Goal: Find specific page/section: Find specific page/section

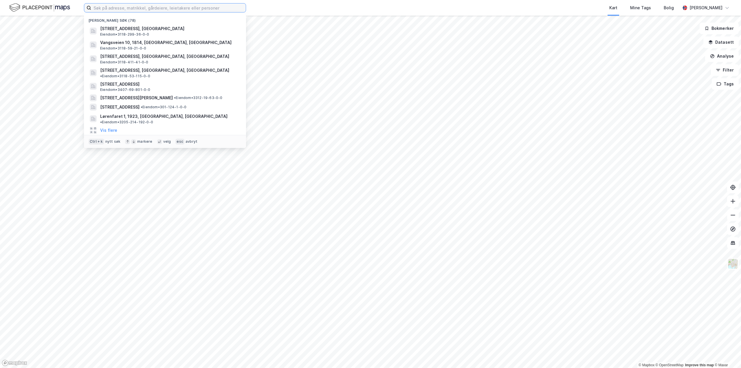
click at [164, 9] on input at bounding box center [168, 7] width 155 height 9
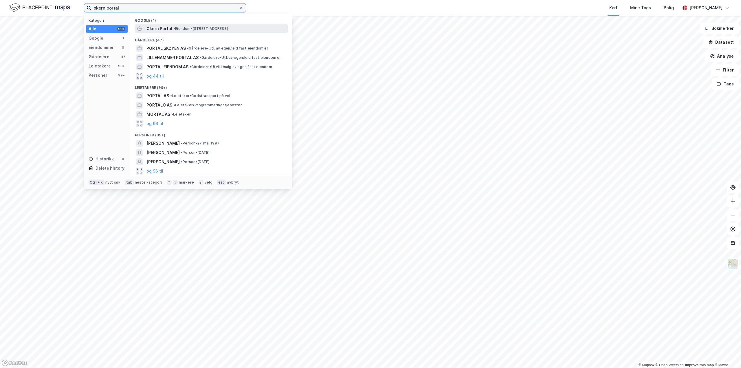
type input "økern portal"
click at [163, 30] on span "Økern Portal" at bounding box center [160, 28] width 26 height 7
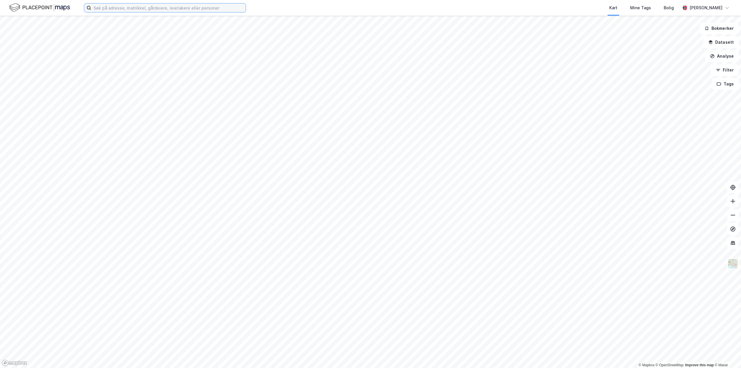
click at [164, 5] on input at bounding box center [168, 7] width 155 height 9
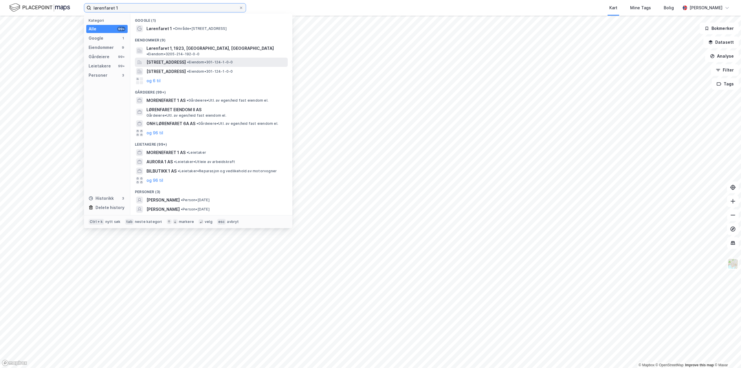
type input "lørenfaret 1"
click at [167, 59] on span "[STREET_ADDRESS]" at bounding box center [166, 62] width 39 height 7
